Goal: Task Accomplishment & Management: Use online tool/utility

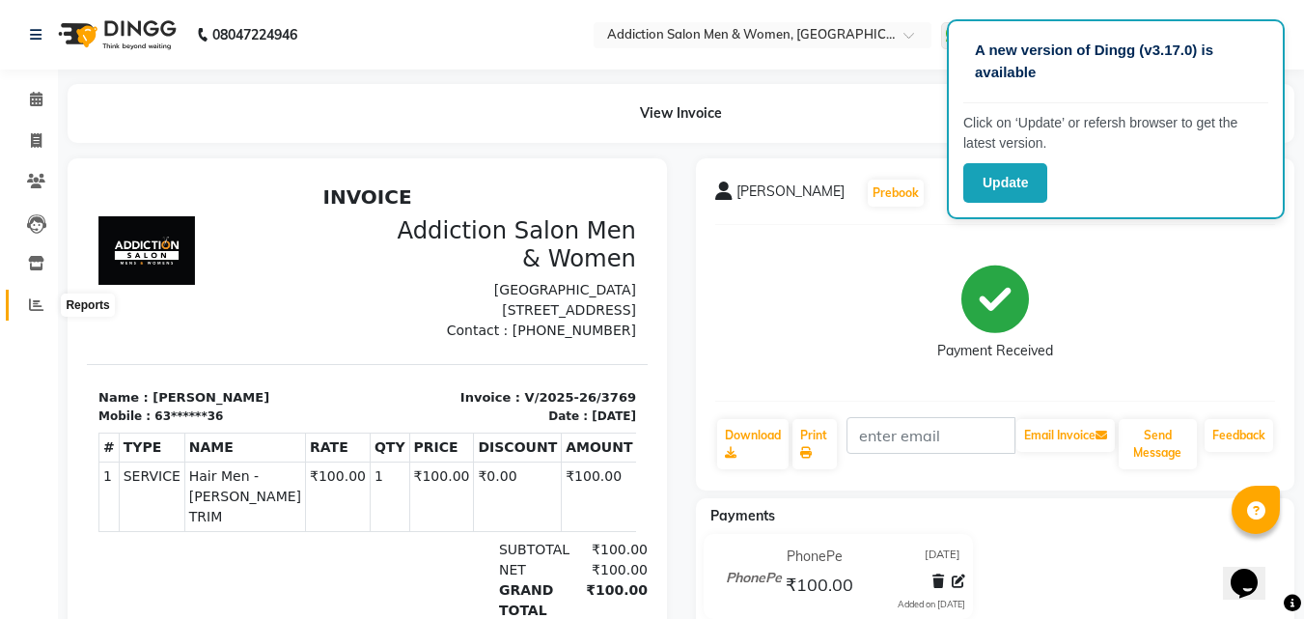
click at [44, 309] on span at bounding box center [36, 305] width 34 height 22
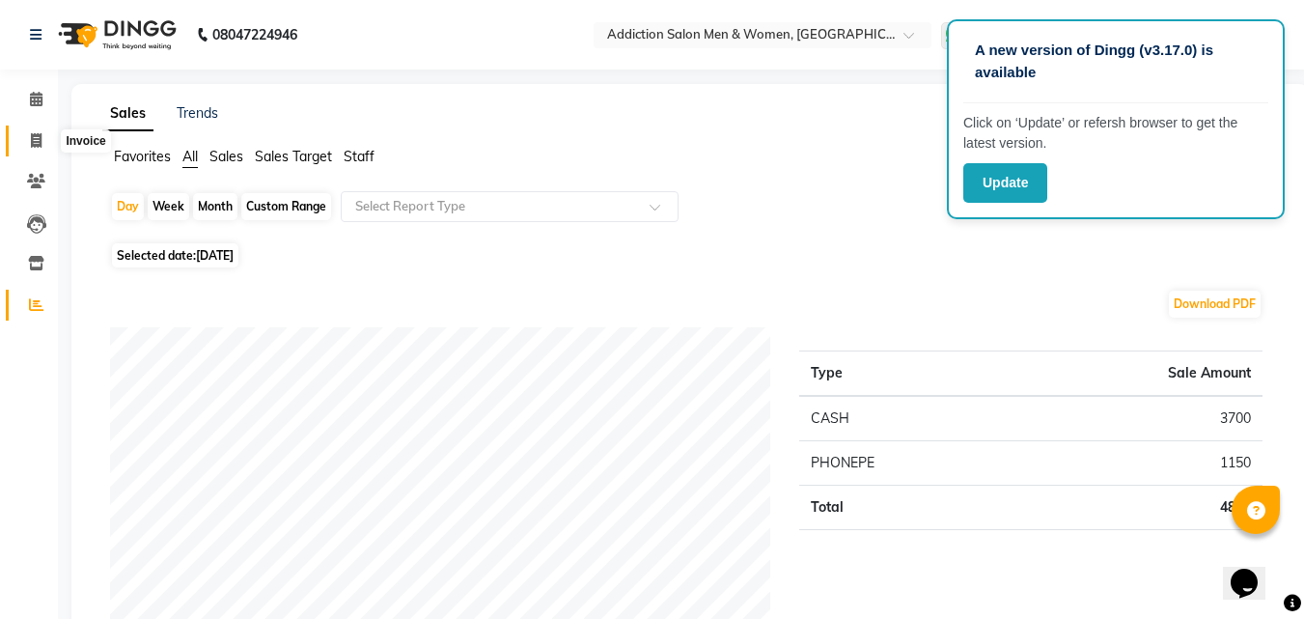
click at [38, 136] on icon at bounding box center [36, 140] width 11 height 14
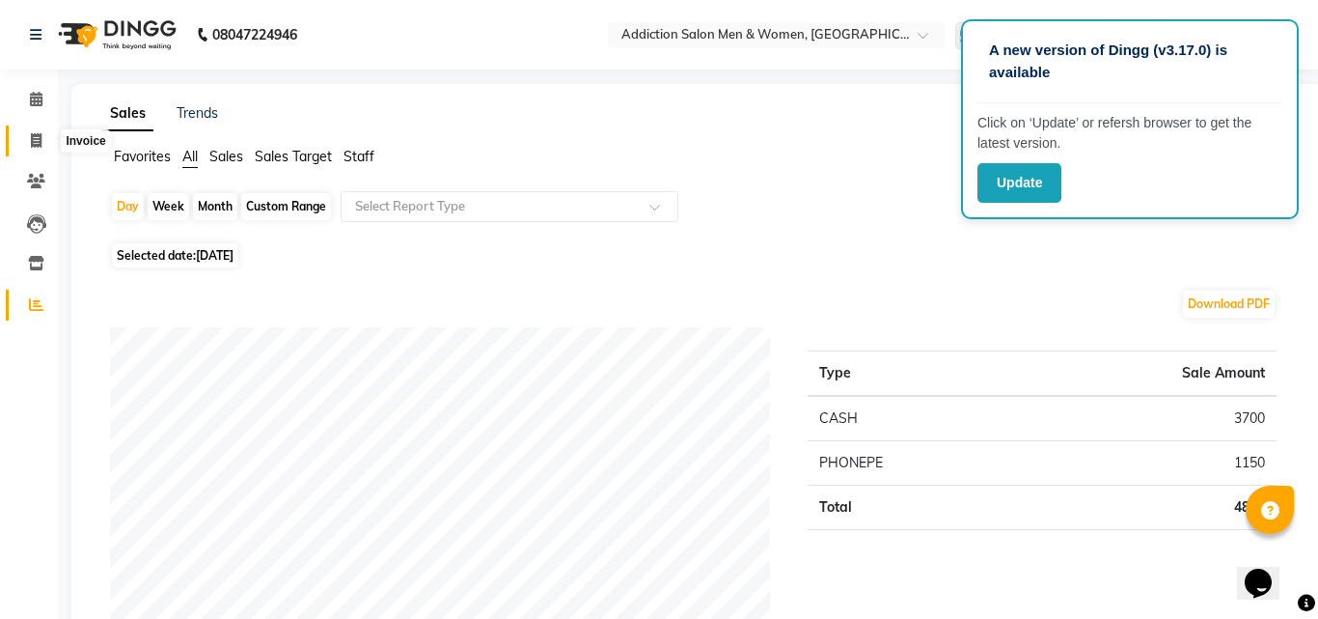
select select "service"
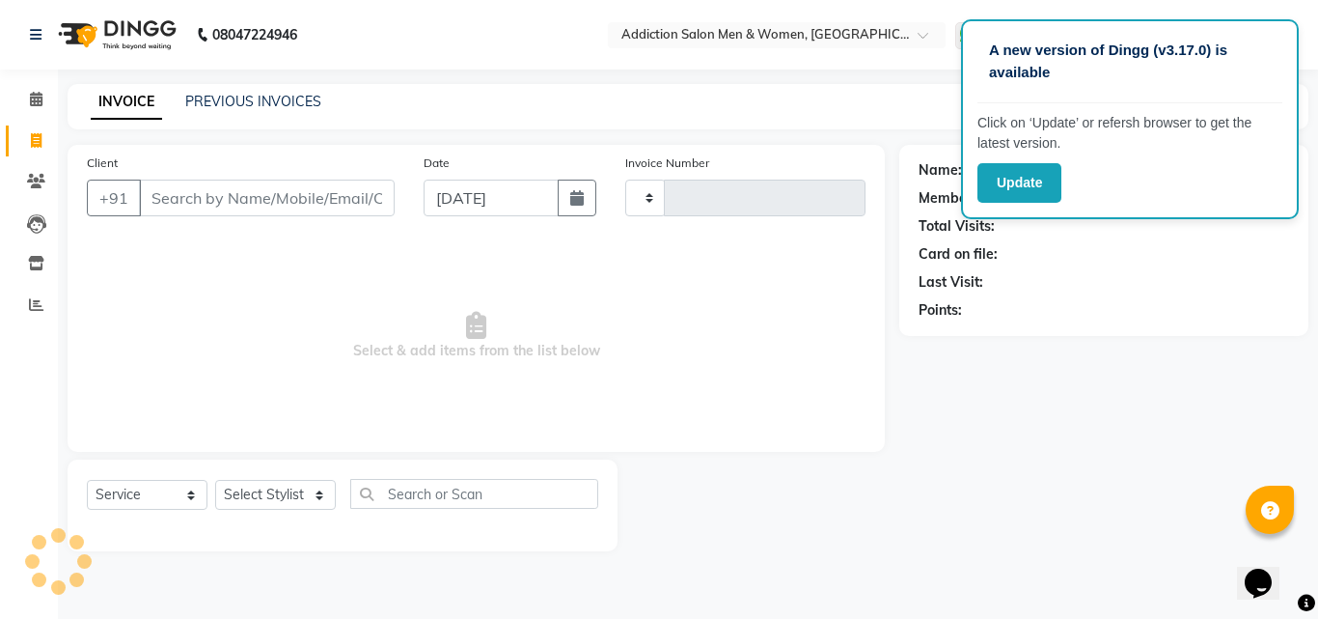
type input "3770"
select select "6595"
